Goal: Find specific page/section: Find specific page/section

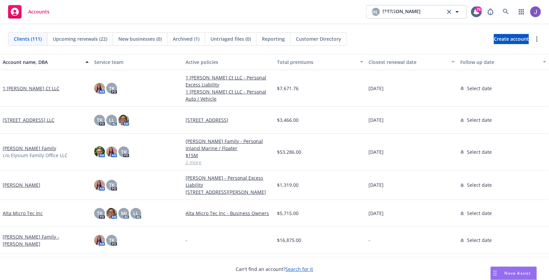
click at [33, 87] on link "1 [PERSON_NAME] Ct LLC" at bounding box center [31, 88] width 57 height 7
click at [505, 11] on icon at bounding box center [506, 12] width 6 height 6
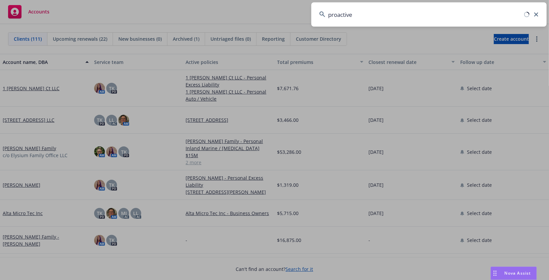
type input "proactive"
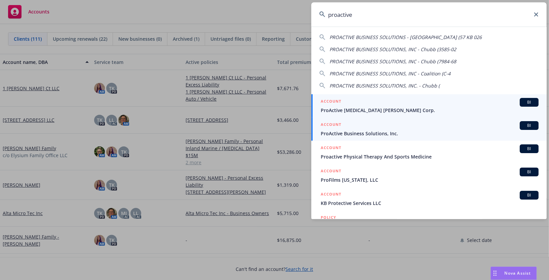
click at [474, 128] on div "ACCOUNT BI" at bounding box center [429, 125] width 218 height 9
